Goal: Book appointment/travel/reservation

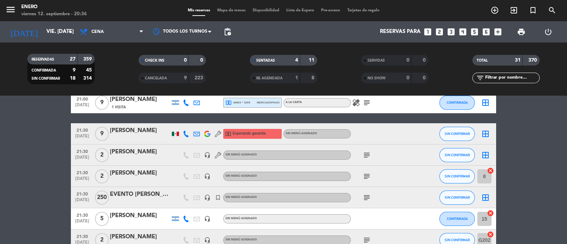
scroll to position [399, 0]
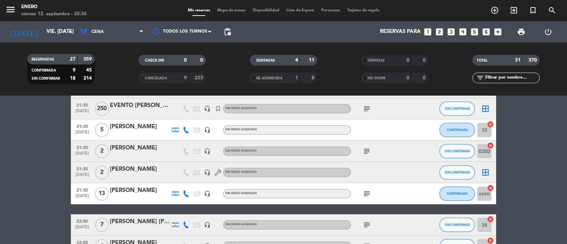
click at [143, 169] on div "[PERSON_NAME]" at bounding box center [140, 169] width 60 height 9
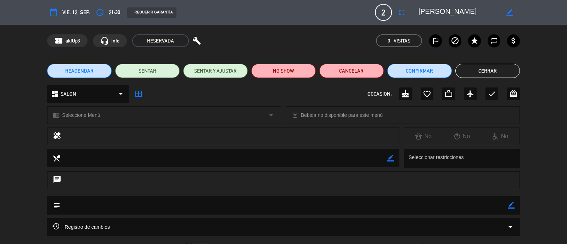
click at [110, 11] on span "21:30" at bounding box center [114, 12] width 11 height 9
click at [97, 14] on icon "access_time" at bounding box center [100, 12] width 9 height 9
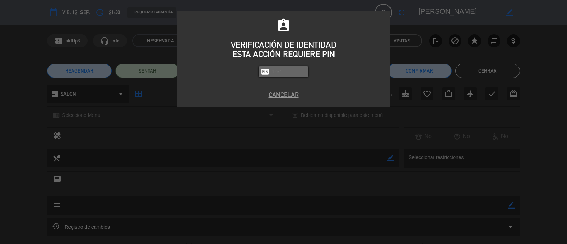
click at [282, 73] on input "text" at bounding box center [288, 72] width 35 height 8
type input "6082"
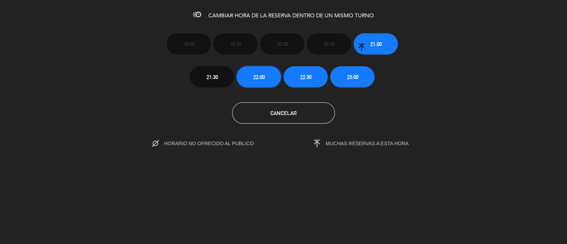
click at [269, 76] on button "22:00" at bounding box center [259, 76] width 44 height 21
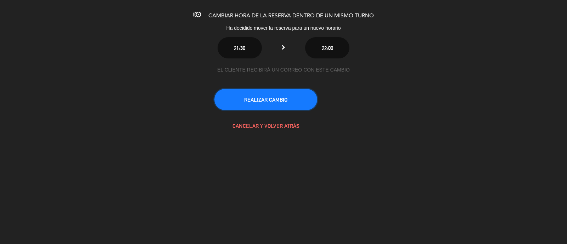
click at [278, 101] on button "REALIZAR CAMBIO" at bounding box center [265, 99] width 103 height 21
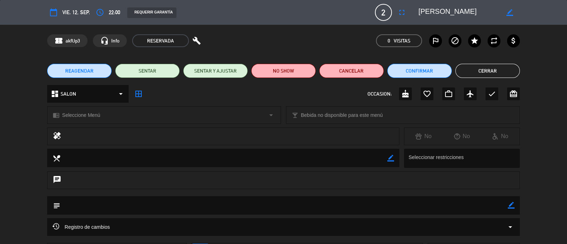
click at [482, 73] on button "Cerrar" at bounding box center [487, 71] width 64 height 14
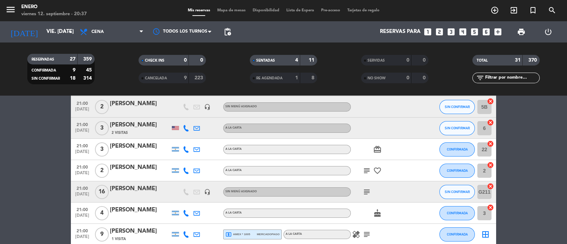
scroll to position [177, 0]
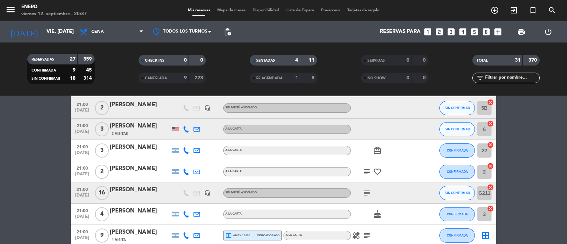
click at [370, 171] on icon "subject" at bounding box center [367, 172] width 9 height 9
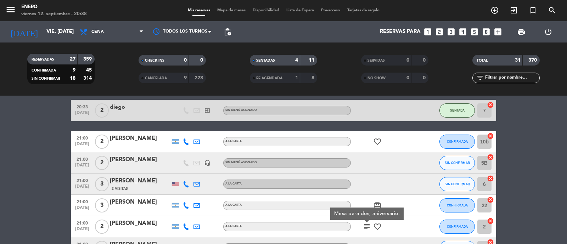
scroll to position [88, 0]
